Goal: Transaction & Acquisition: Book appointment/travel/reservation

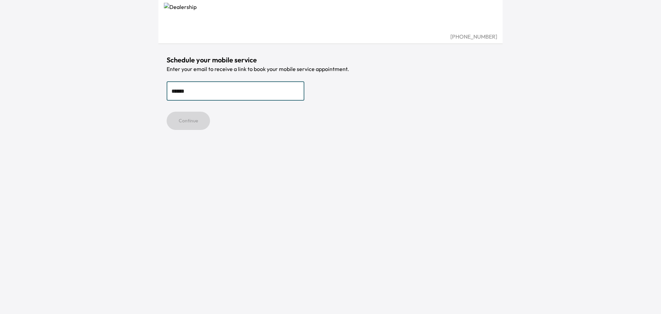
type input "**********"
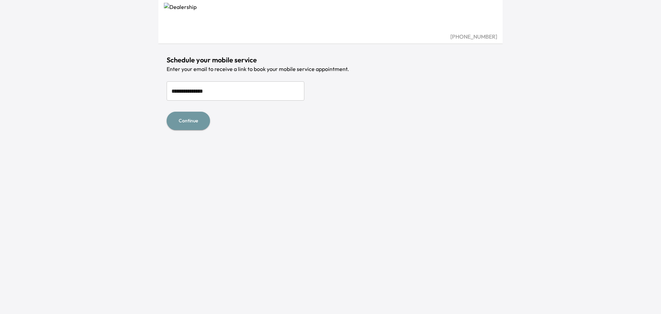
click at [197, 119] on button "Continue" at bounding box center [188, 121] width 43 height 18
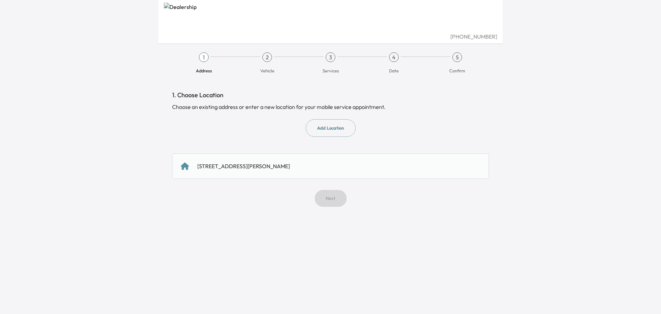
click at [257, 165] on div "[STREET_ADDRESS][PERSON_NAME]" at bounding box center [243, 166] width 93 height 8
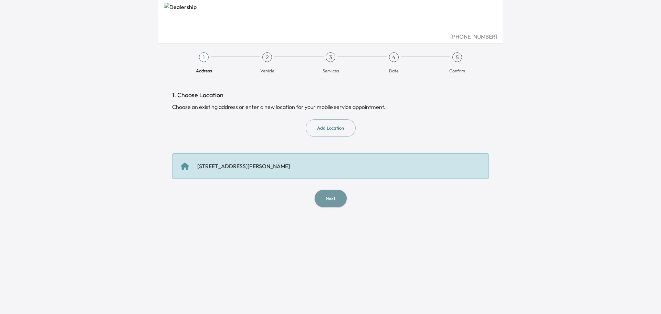
click at [323, 199] on button "Next" at bounding box center [331, 198] width 32 height 17
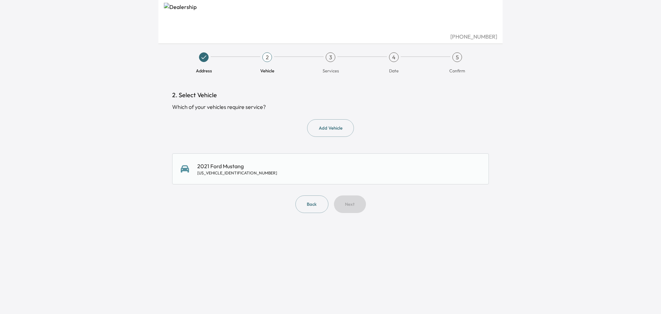
click at [254, 176] on div "2021 Ford Mustang [US_VEHICLE_IDENTIFICATION_NUMBER]" at bounding box center [330, 168] width 317 height 31
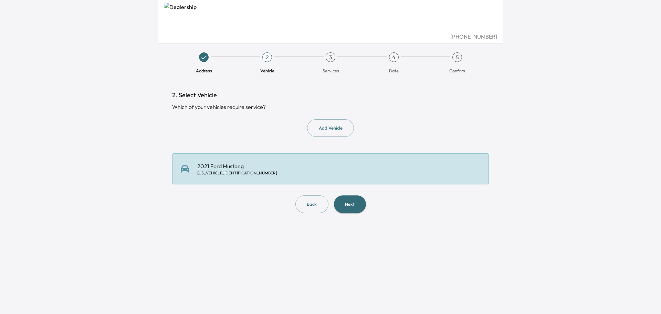
click at [359, 213] on div "2. Select Vehicle Which of your vehicles require service? Add Vehicle 2021 Ford…" at bounding box center [331, 151] width 328 height 145
click at [358, 208] on button "Next" at bounding box center [350, 204] width 32 height 18
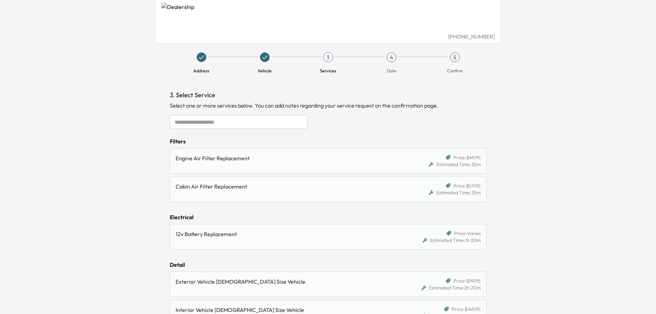
click at [208, 125] on input "text" at bounding box center [239, 122] width 138 height 14
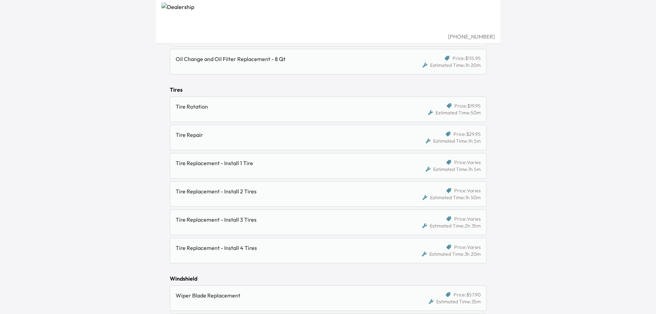
scroll to position [619, 0]
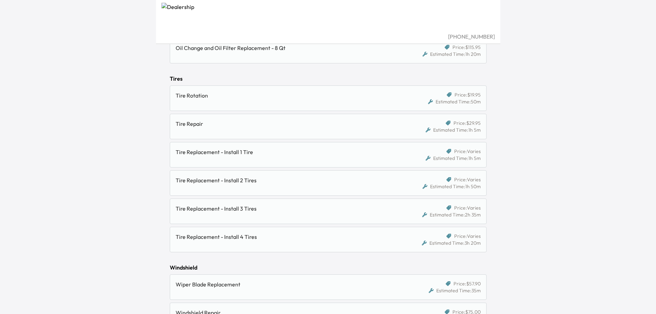
click at [251, 158] on div "Tire Replacement - Install 1 Tire" at bounding box center [290, 155] width 229 height 14
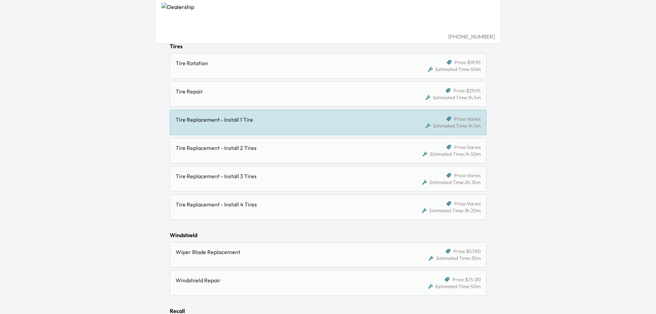
scroll to position [721, 0]
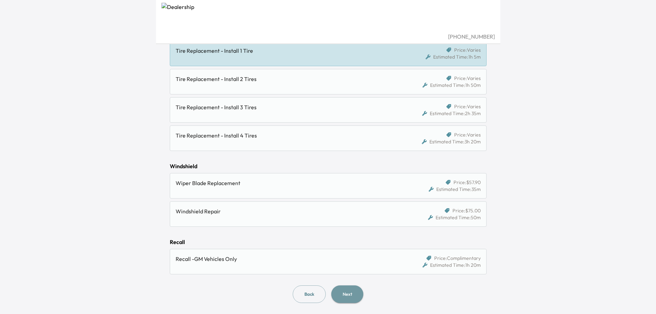
click at [348, 293] on button "Next" at bounding box center [347, 294] width 32 height 18
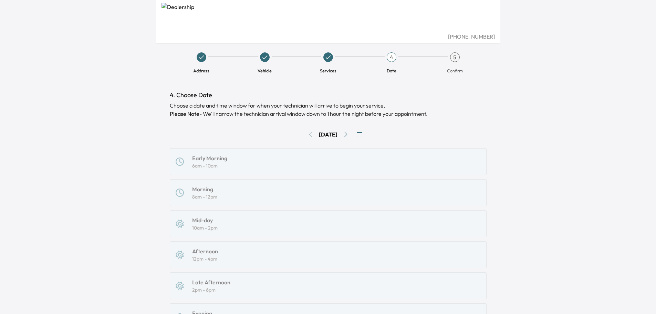
click at [307, 134] on div "[DATE]" at bounding box center [328, 134] width 317 height 11
click at [347, 130] on button "Go to next day" at bounding box center [345, 134] width 11 height 11
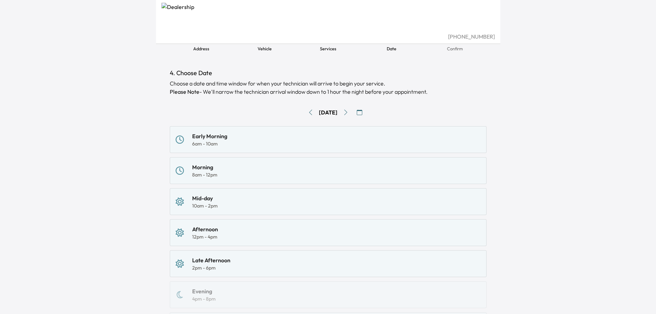
scroll to position [34, 0]
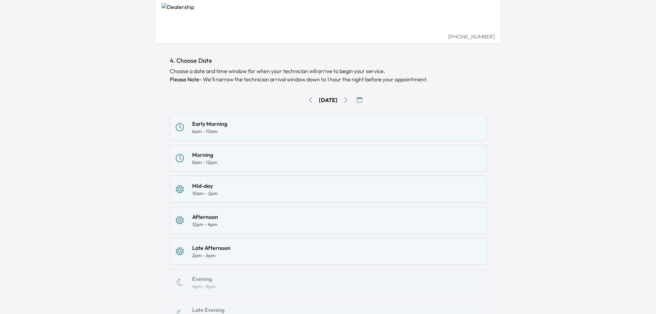
click at [243, 193] on div "Mid-day 10am - 2pm" at bounding box center [328, 188] width 305 height 15
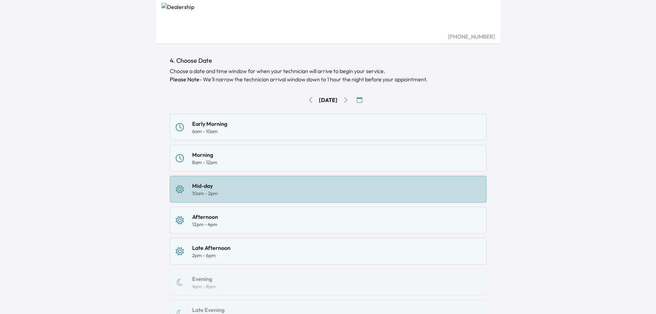
click at [223, 218] on div "Afternoon 12pm - 4pm" at bounding box center [328, 219] width 305 height 15
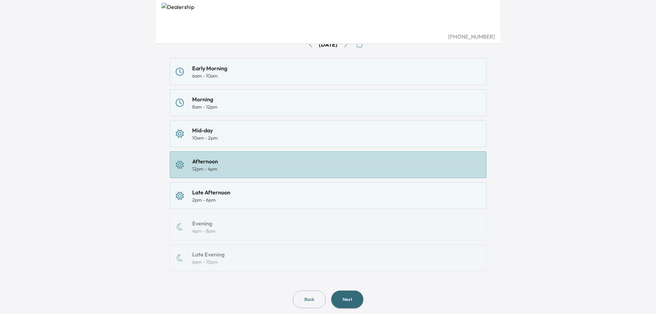
scroll to position [106, 0]
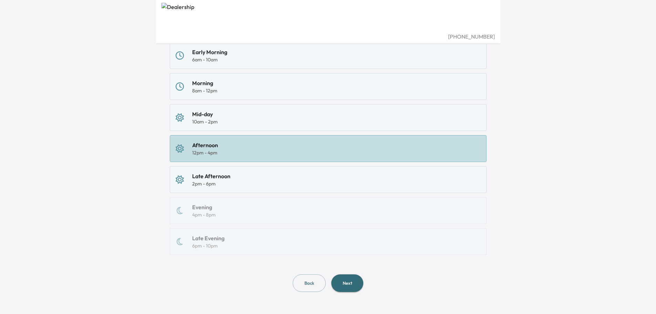
click at [356, 283] on button "Next" at bounding box center [347, 283] width 32 height 18
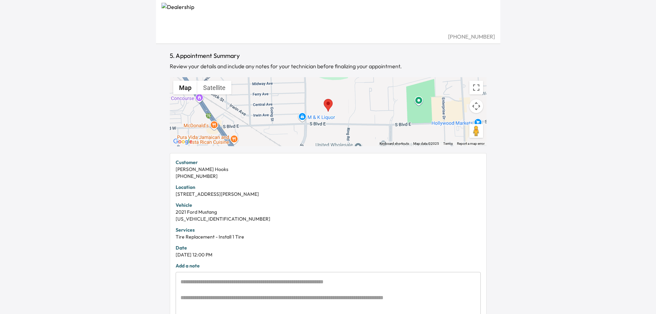
scroll to position [103, 0]
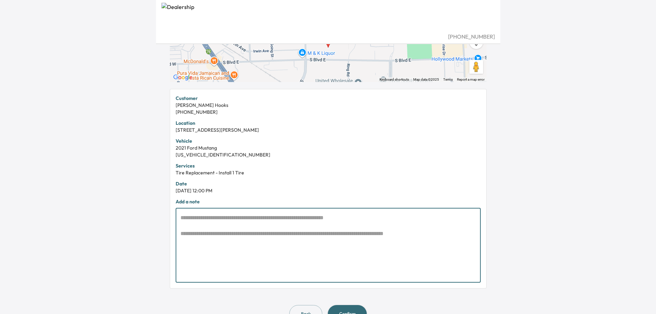
click at [260, 214] on textarea at bounding box center [327, 244] width 295 height 63
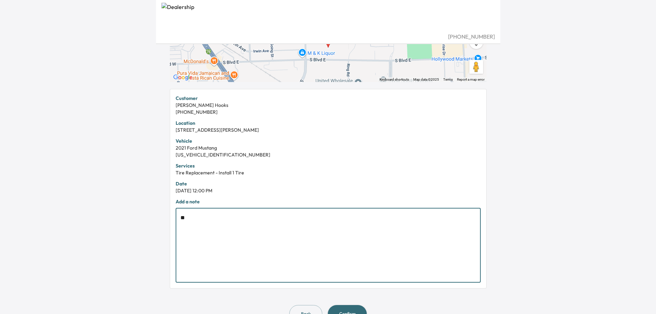
type textarea "*"
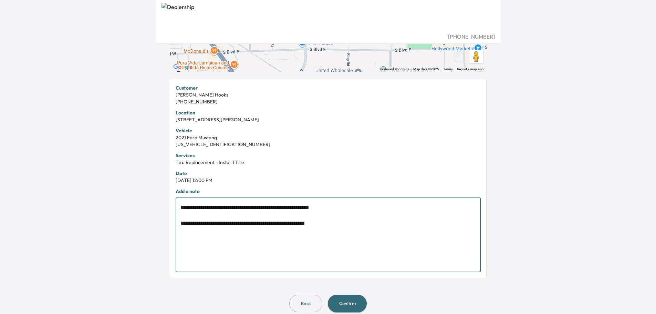
scroll to position [123, 0]
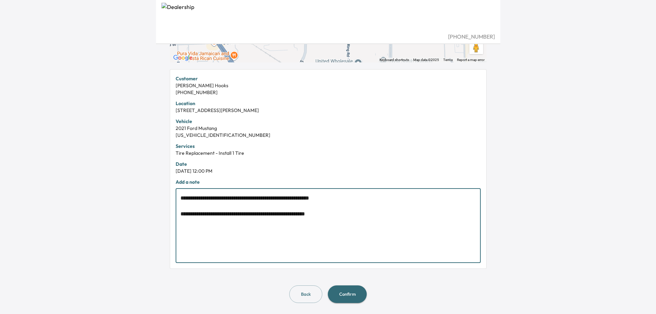
type textarea "**********"
click at [340, 289] on button "Confirm" at bounding box center [347, 294] width 39 height 18
